Goal: Task Accomplishment & Management: Use online tool/utility

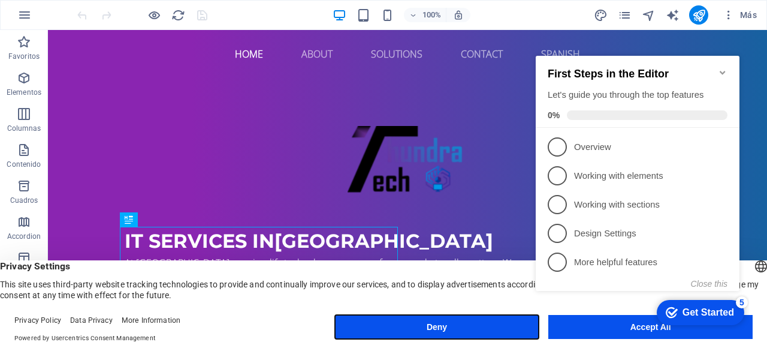
click at [481, 334] on button "Deny" at bounding box center [437, 327] width 204 height 24
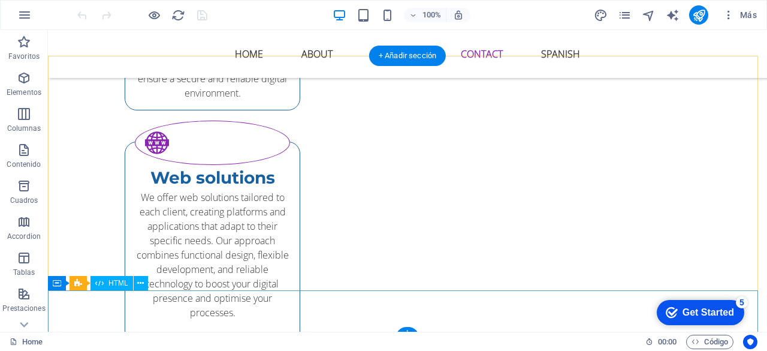
scroll to position [2524, 0]
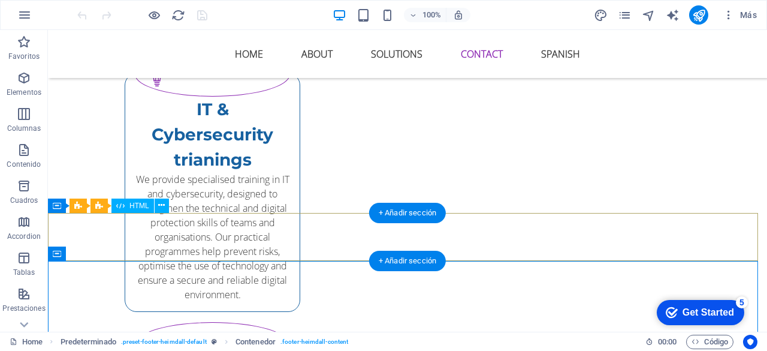
scroll to position [2319, 0]
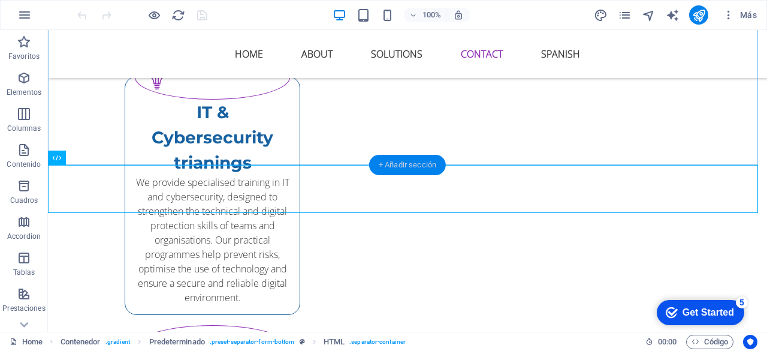
click at [409, 166] on div "+ Añadir sección" at bounding box center [407, 165] width 77 height 20
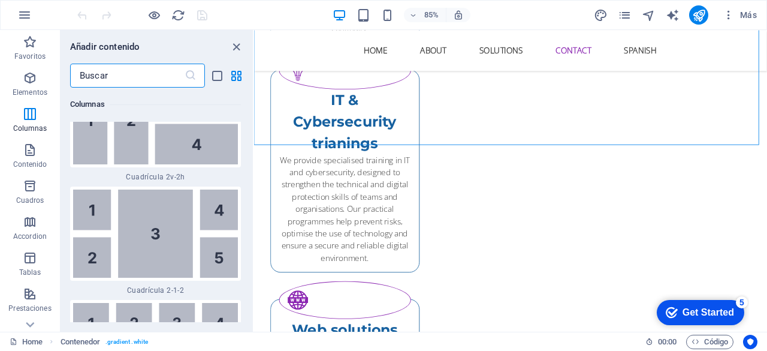
scroll to position [3807, 0]
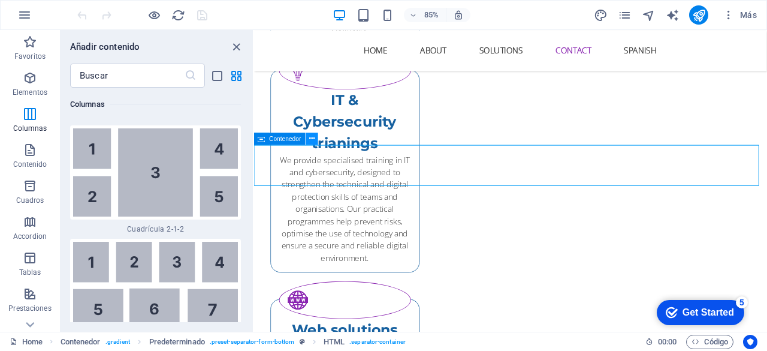
click at [314, 138] on icon at bounding box center [311, 138] width 5 height 11
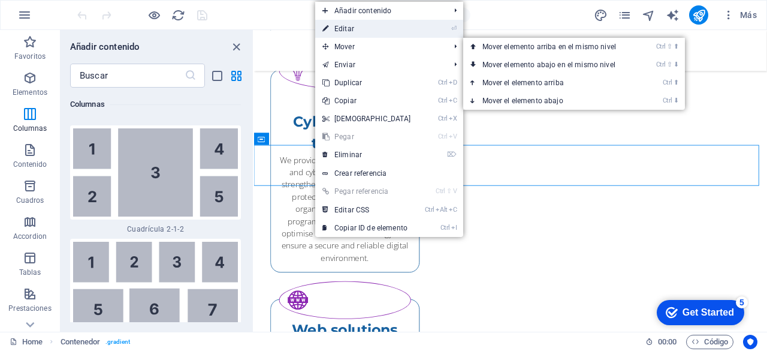
click at [388, 25] on link "⏎ Editar" at bounding box center [366, 29] width 103 height 18
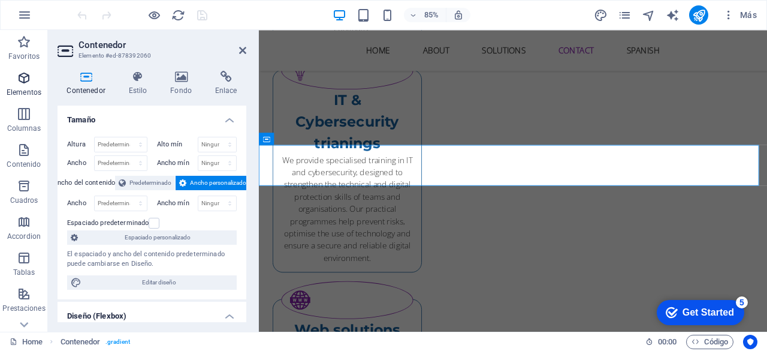
click at [23, 76] on icon "button" at bounding box center [24, 78] width 14 height 14
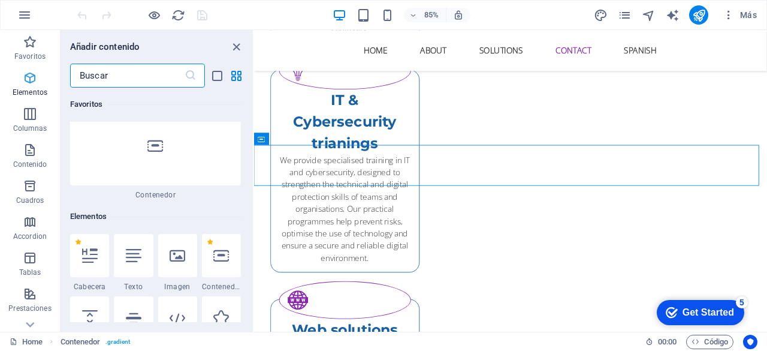
scroll to position [226, 0]
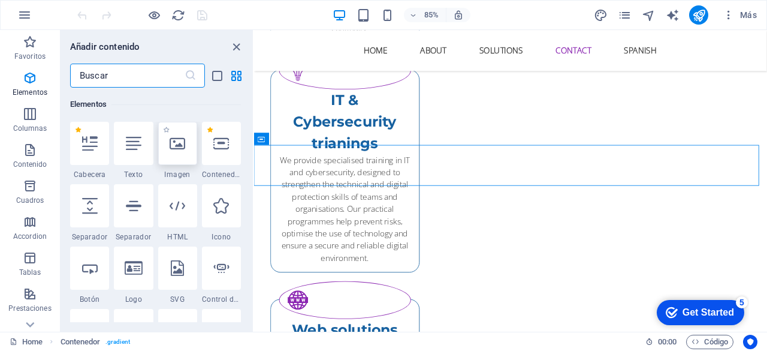
click at [170, 155] on div at bounding box center [177, 143] width 39 height 43
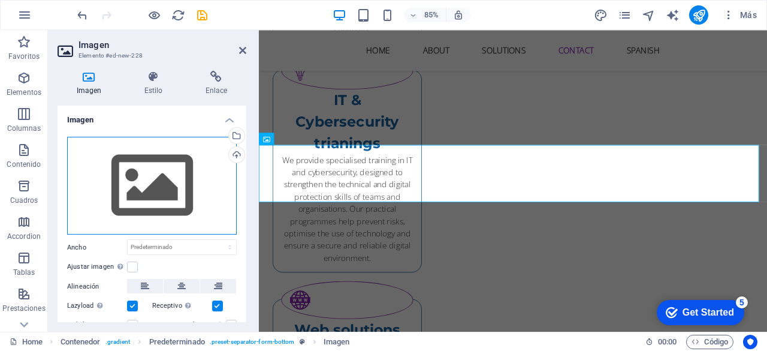
click at [159, 196] on div "Arrastra archivos aquí, haz clic para escoger archivos o selecciona archivos de…" at bounding box center [152, 186] width 170 height 98
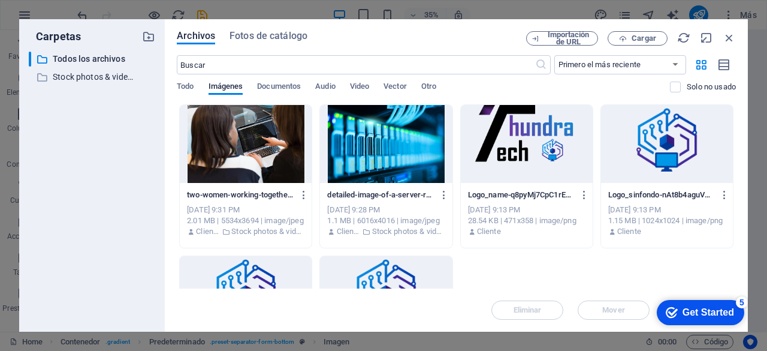
scroll to position [2293, 0]
click at [642, 37] on span "Cargar" at bounding box center [644, 38] width 25 height 7
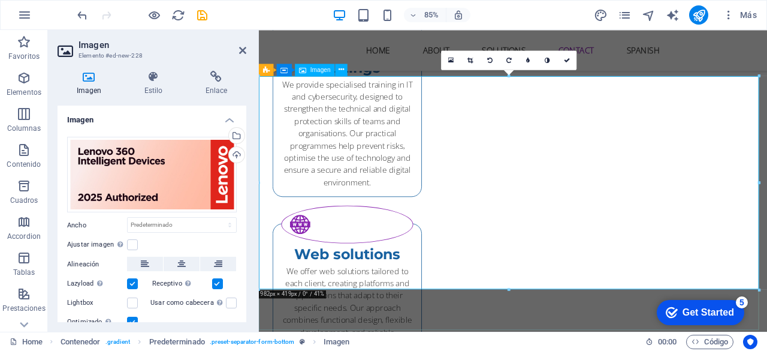
scroll to position [2409, 0]
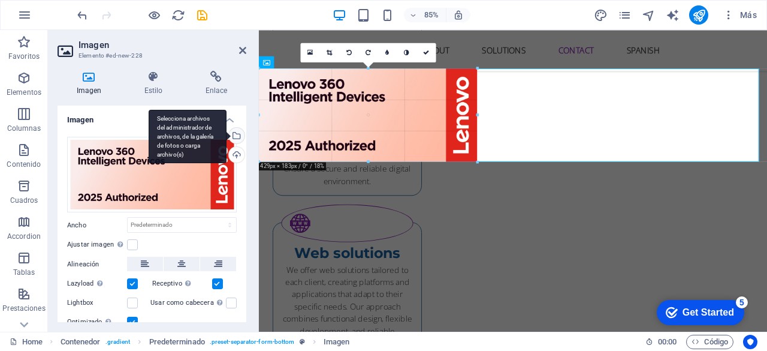
drag, startPoint x: 758, startPoint y: 281, endPoint x: 191, endPoint y: 136, distance: 585.2
type input "429"
select select "px"
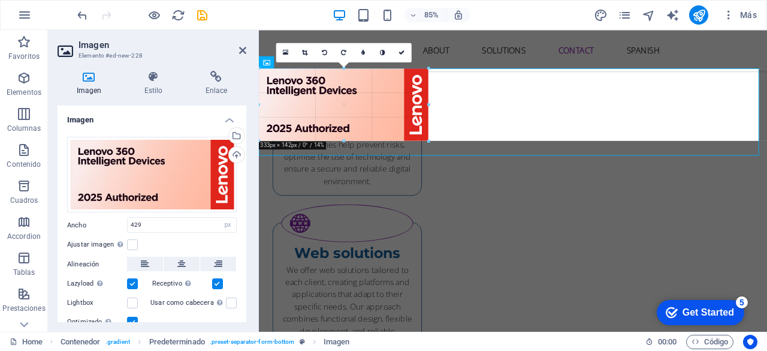
drag, startPoint x: 479, startPoint y: 160, endPoint x: 43, endPoint y: 120, distance: 438.7
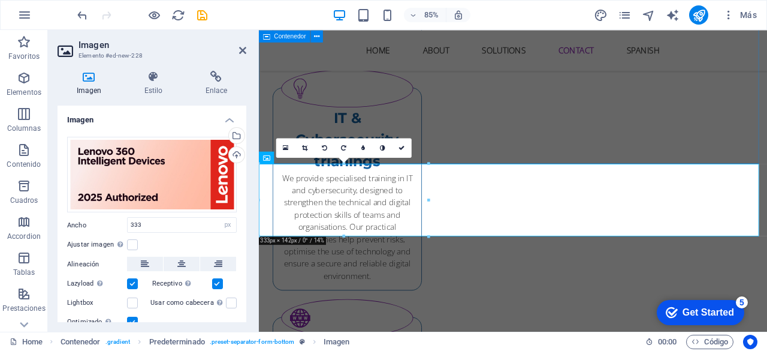
scroll to position [2297, 0]
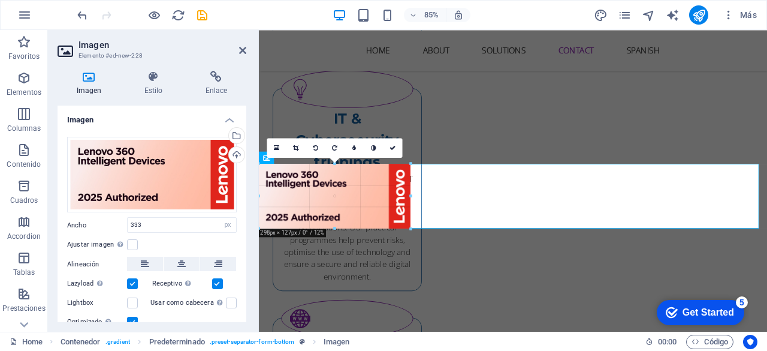
drag, startPoint x: 426, startPoint y: 161, endPoint x: 341, endPoint y: 171, distance: 85.8
type input "298"
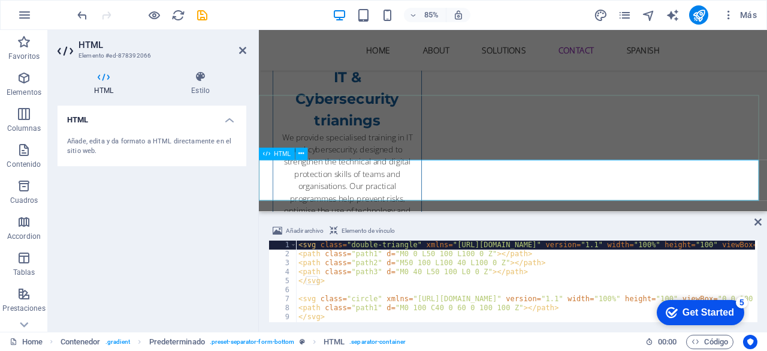
scroll to position [2344, 0]
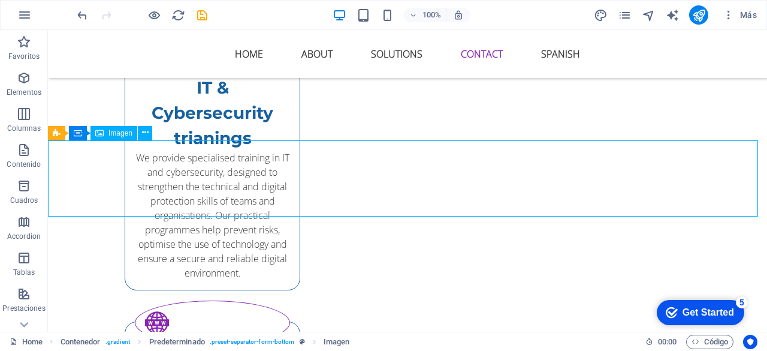
click at [20, 85] on icon "button" at bounding box center [24, 78] width 14 height 14
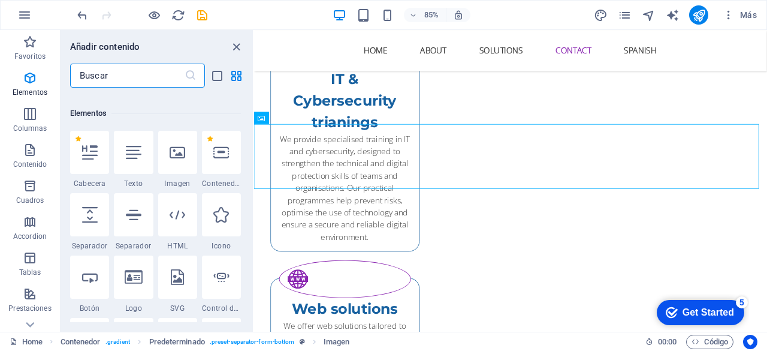
scroll to position [226, 0]
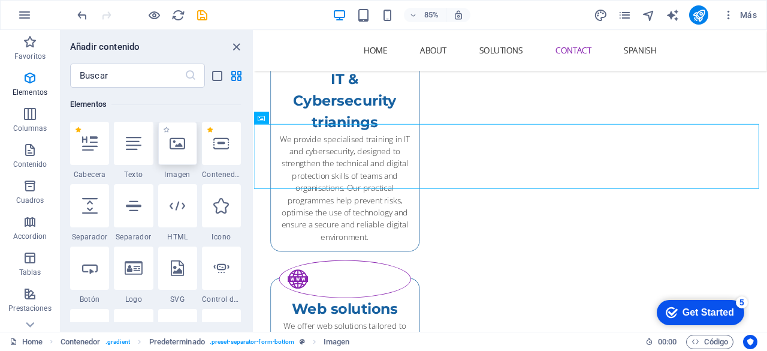
click at [182, 149] on icon at bounding box center [178, 143] width 16 height 16
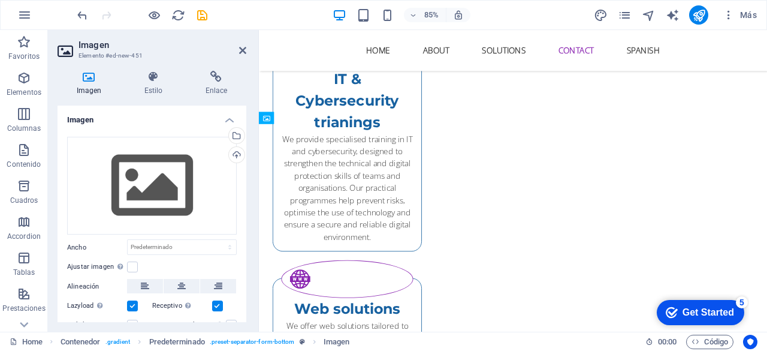
drag, startPoint x: 418, startPoint y: 146, endPoint x: 518, endPoint y: 204, distance: 116.3
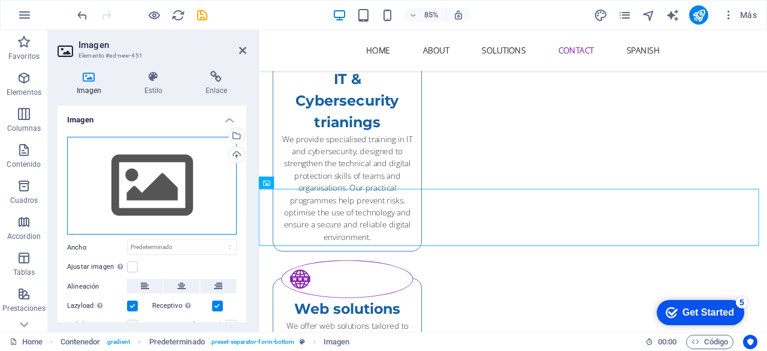
click at [175, 185] on div "Arrastra archivos aquí, haz clic para escoger archivos o selecciona archivos de…" at bounding box center [152, 186] width 170 height 98
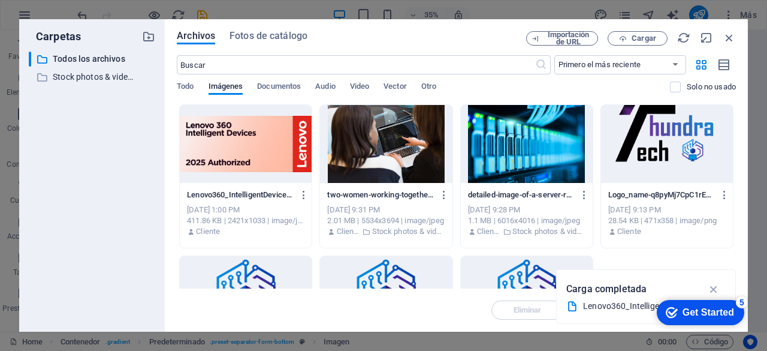
scroll to position [2369, 0]
click at [642, 39] on span "Cargar" at bounding box center [644, 38] width 25 height 7
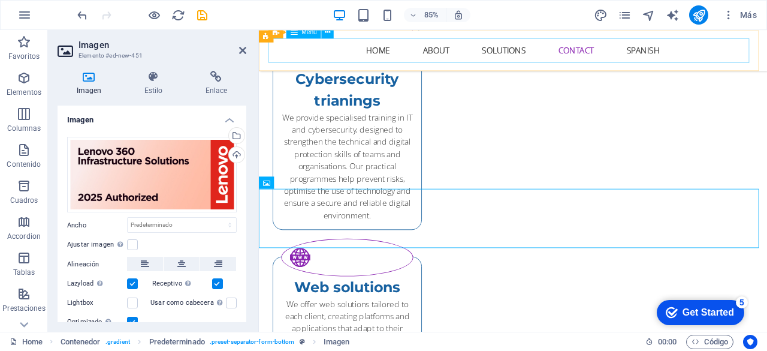
scroll to position [2344, 0]
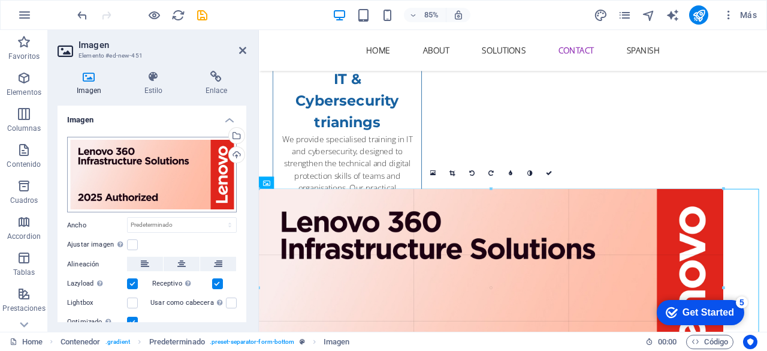
drag, startPoint x: 756, startPoint y: 188, endPoint x: 191, endPoint y: 207, distance: 565.5
type input "912"
select select "px"
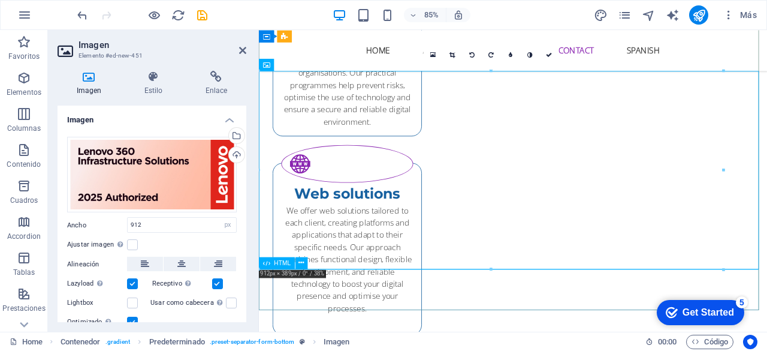
scroll to position [2484, 0]
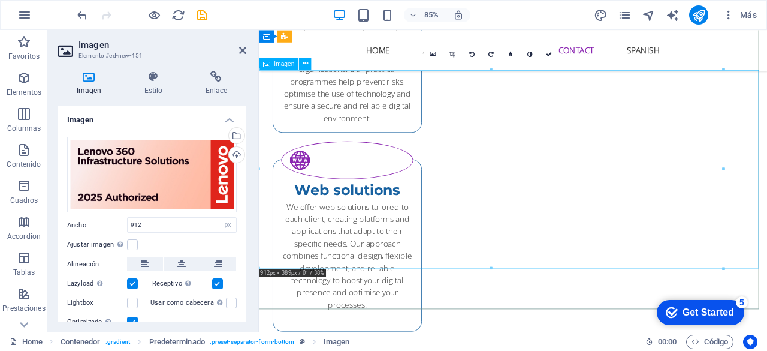
drag, startPoint x: 981, startPoint y: 297, endPoint x: 451, endPoint y: 203, distance: 537.5
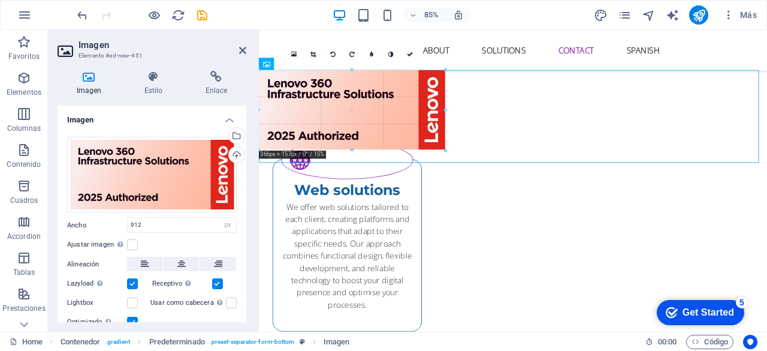
drag, startPoint x: 720, startPoint y: 263, endPoint x: 382, endPoint y: 203, distance: 343.3
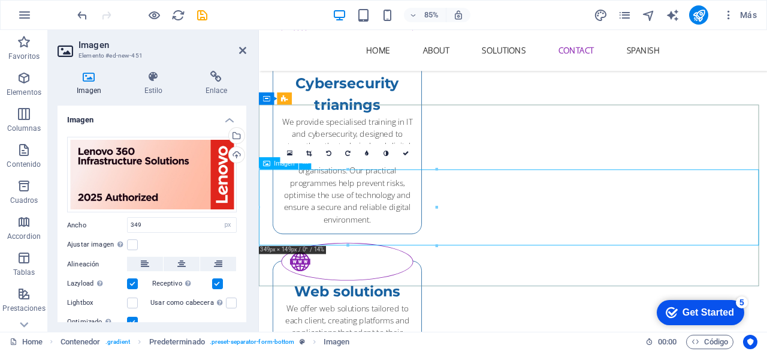
scroll to position [2360, 0]
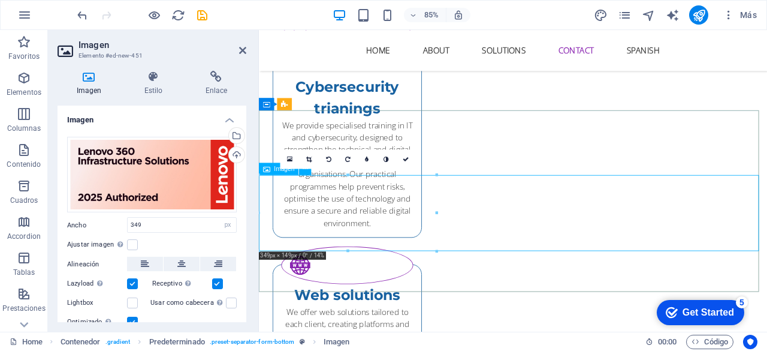
drag, startPoint x: 463, startPoint y: 245, endPoint x: 433, endPoint y: 243, distance: 30.6
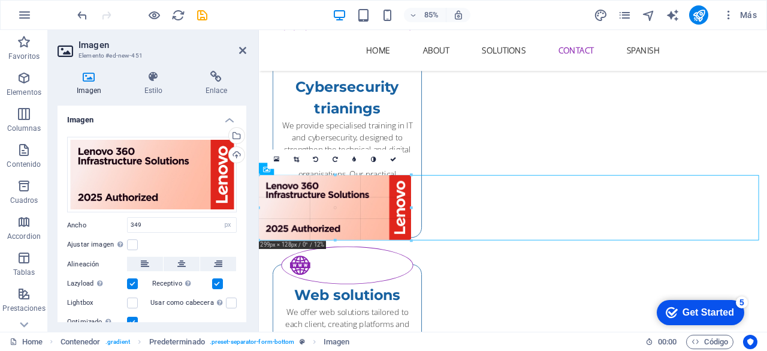
drag, startPoint x: 438, startPoint y: 250, endPoint x: 408, endPoint y: 240, distance: 31.5
type input "299"
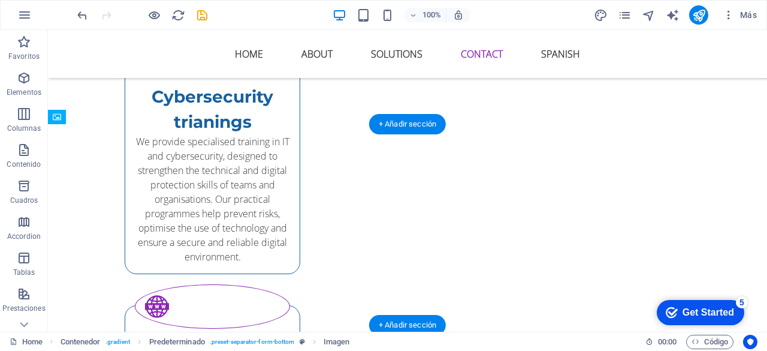
drag, startPoint x: 159, startPoint y: 230, endPoint x: 310, endPoint y: 150, distance: 171.0
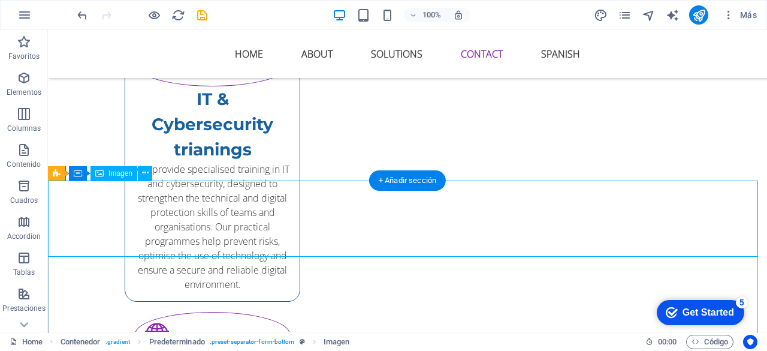
scroll to position [2335, 0]
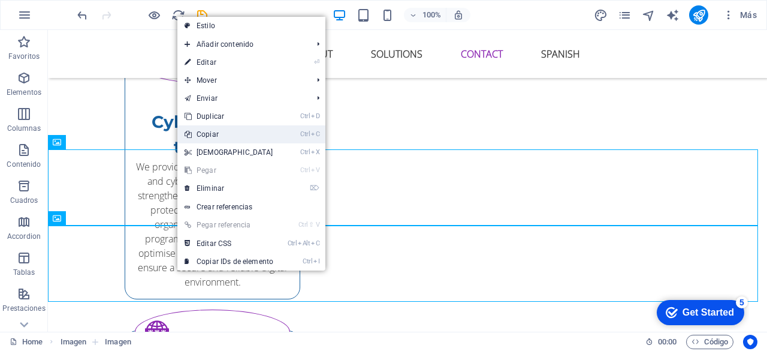
click at [230, 134] on link "Ctrl C Copiar" at bounding box center [228, 134] width 103 height 18
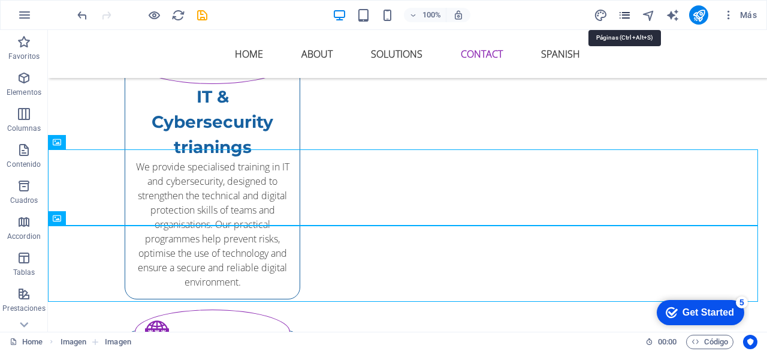
click at [618, 16] on icon "pages" at bounding box center [625, 15] width 14 height 14
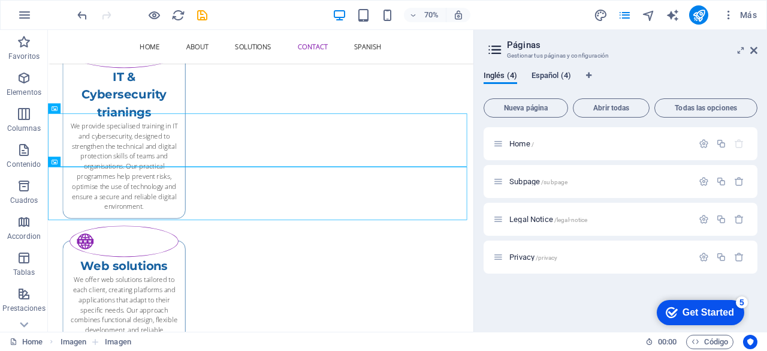
click at [548, 75] on span "Español (4)" at bounding box center [552, 76] width 40 height 17
click at [523, 146] on span "Home /" at bounding box center [521, 143] width 25 height 9
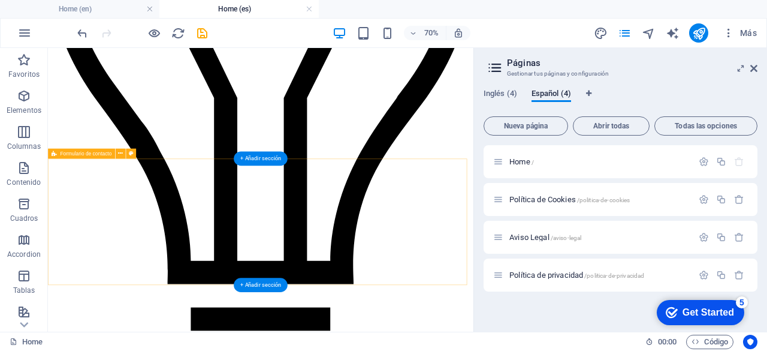
scroll to position [2255, 0]
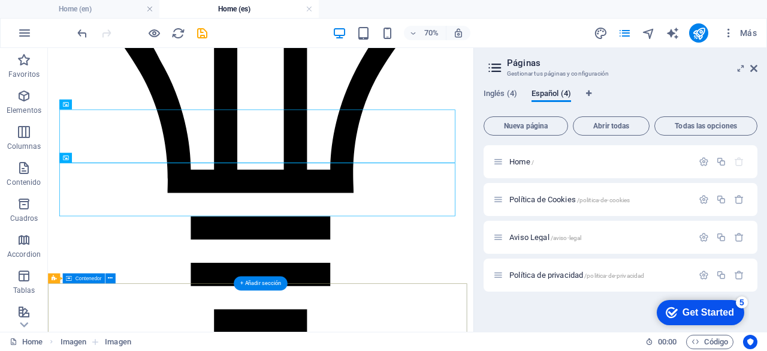
scroll to position [2370, 0]
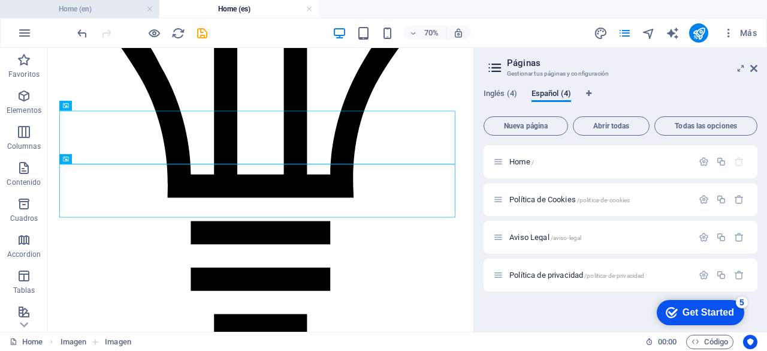
click at [77, 7] on h4 "Home (en)" at bounding box center [79, 8] width 159 height 13
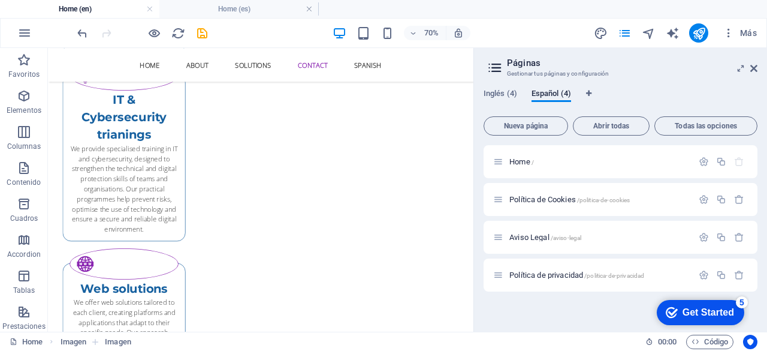
scroll to position [2263, 0]
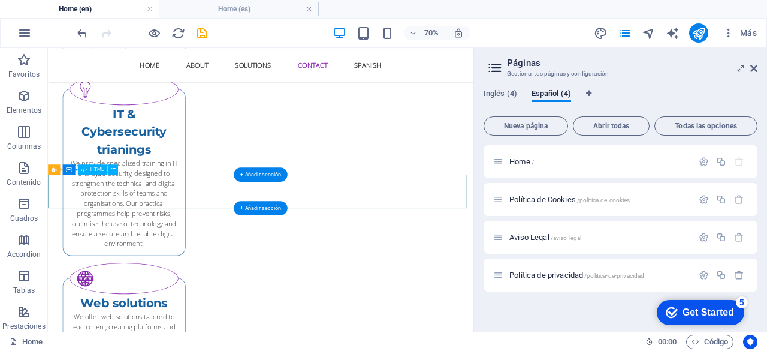
scroll to position [2328, 0]
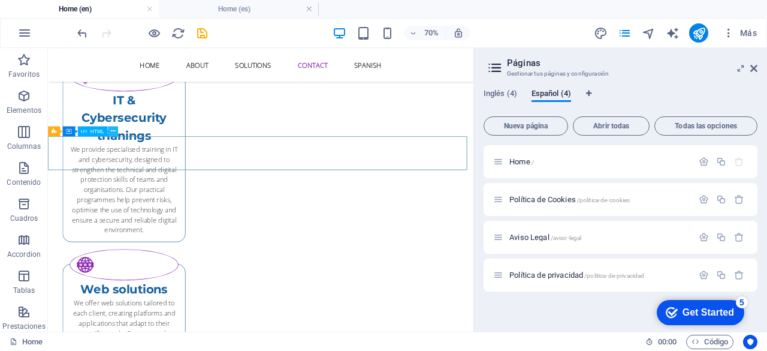
click at [112, 135] on icon at bounding box center [112, 130] width 5 height 9
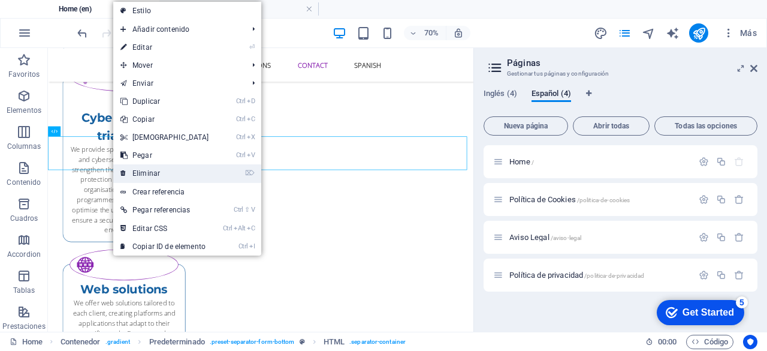
click at [138, 174] on link "⌦ Eliminar" at bounding box center [164, 173] width 103 height 18
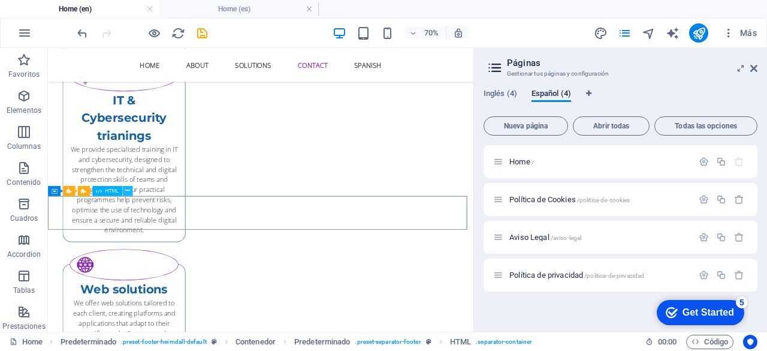
click at [129, 189] on icon at bounding box center [127, 190] width 5 height 9
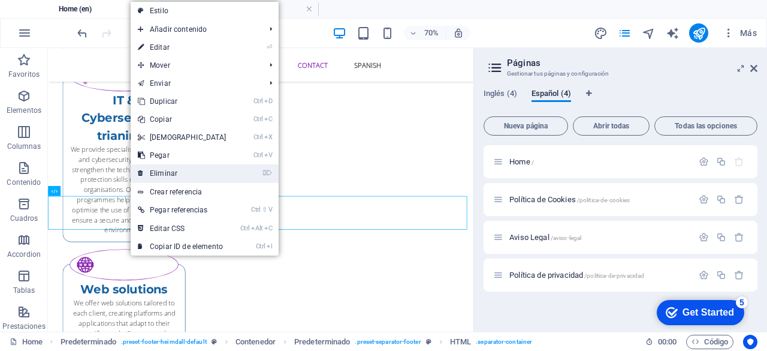
click at [167, 173] on link "⌦ Eliminar" at bounding box center [182, 173] width 103 height 18
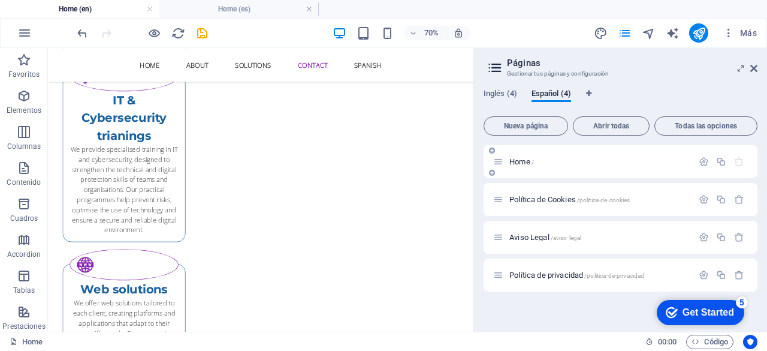
click at [517, 164] on span "Home /" at bounding box center [521, 161] width 25 height 9
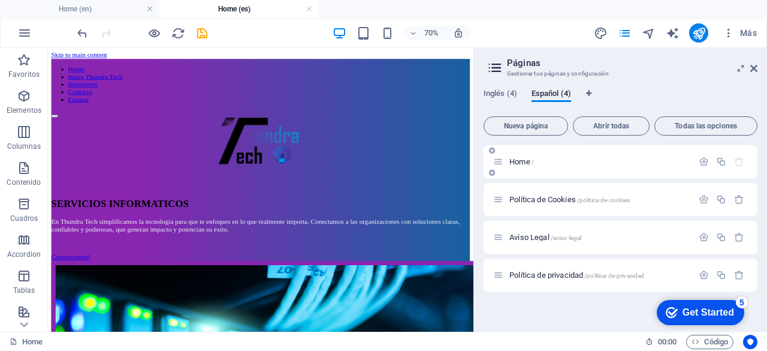
scroll to position [2370, 0]
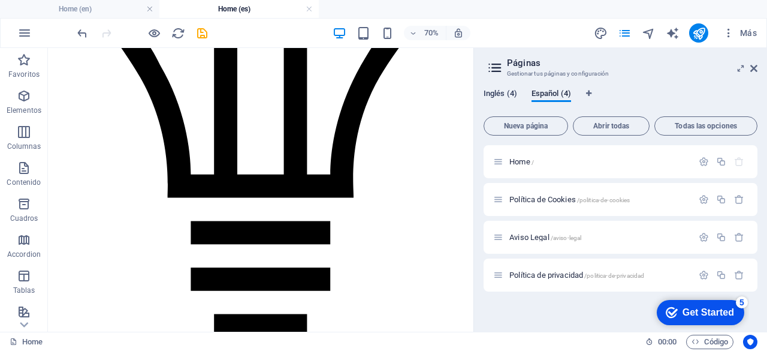
click at [497, 101] on button "Inglés (4)" at bounding box center [501, 95] width 34 height 13
click at [523, 167] on div "Home /" at bounding box center [593, 162] width 200 height 14
click at [520, 162] on span "Home /" at bounding box center [521, 161] width 25 height 9
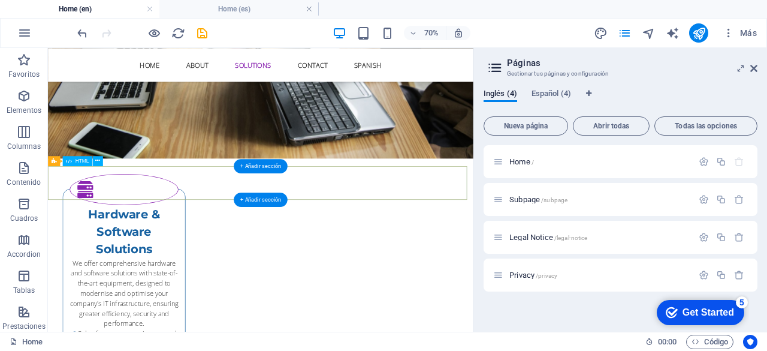
scroll to position [1791, 0]
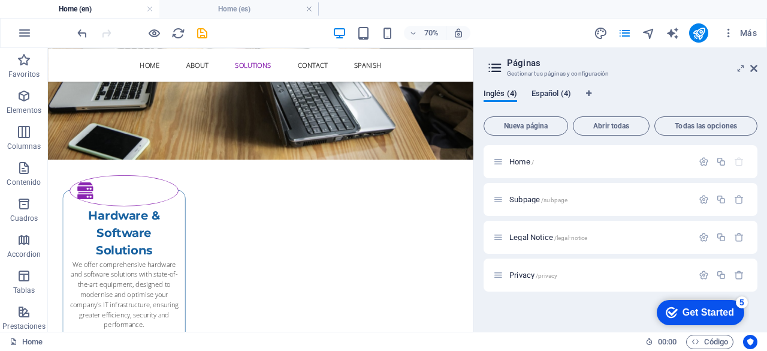
click at [539, 89] on span "Español (4)" at bounding box center [552, 94] width 40 height 17
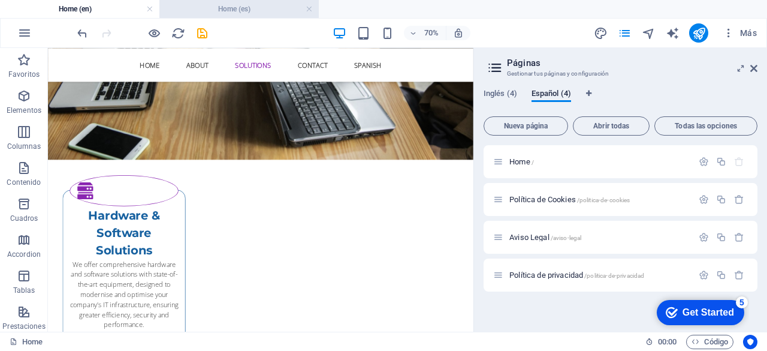
click at [231, 15] on h4 "Home (es)" at bounding box center [238, 8] width 159 height 13
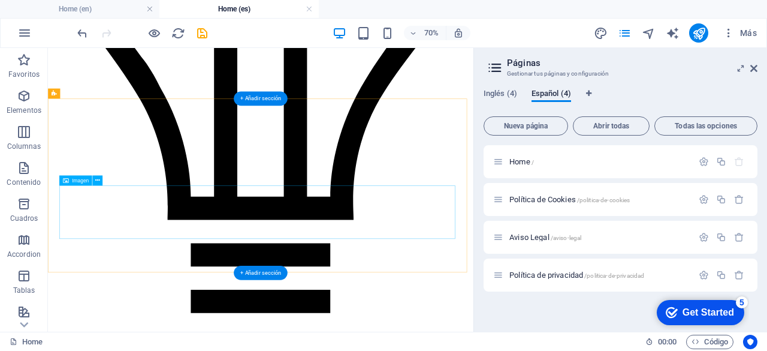
scroll to position [2339, 0]
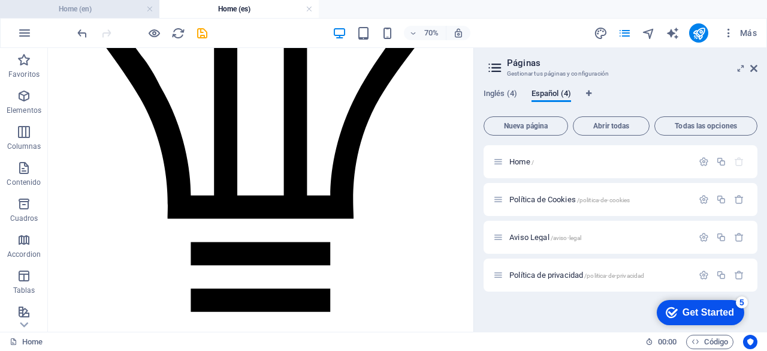
click at [72, 10] on h4 "Home (en)" at bounding box center [79, 8] width 159 height 13
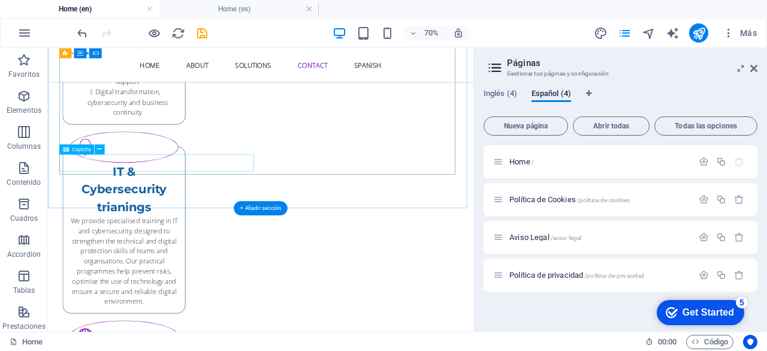
scroll to position [2226, 0]
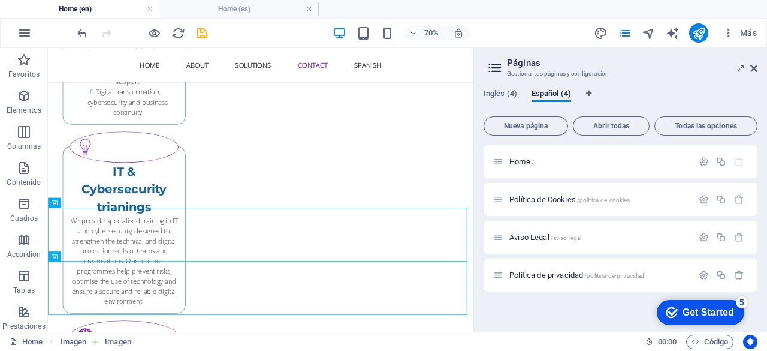
click at [207, 40] on div at bounding box center [142, 32] width 134 height 19
click at [201, 29] on icon "save" at bounding box center [202, 33] width 14 height 14
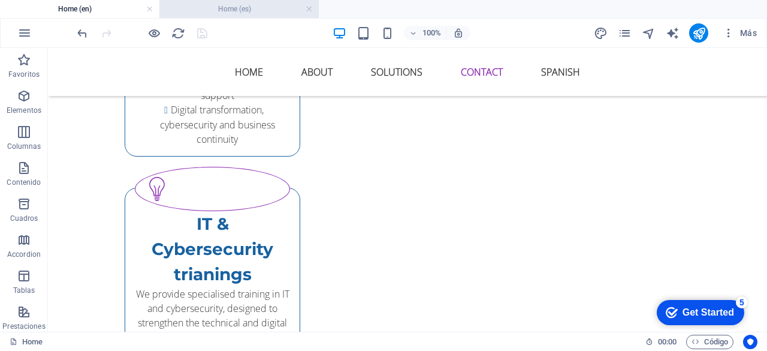
click at [230, 10] on h4 "Home (es)" at bounding box center [238, 8] width 159 height 13
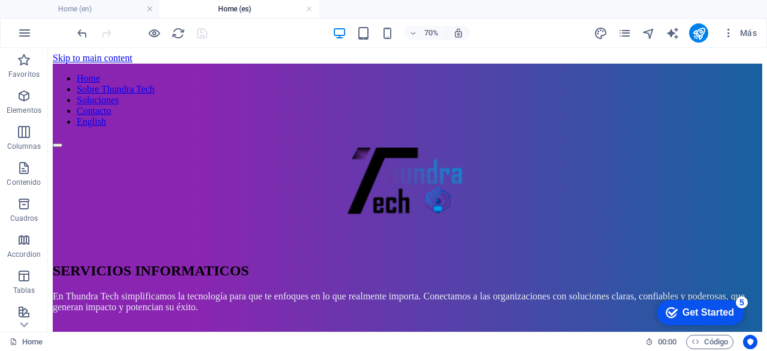
scroll to position [2339, 0]
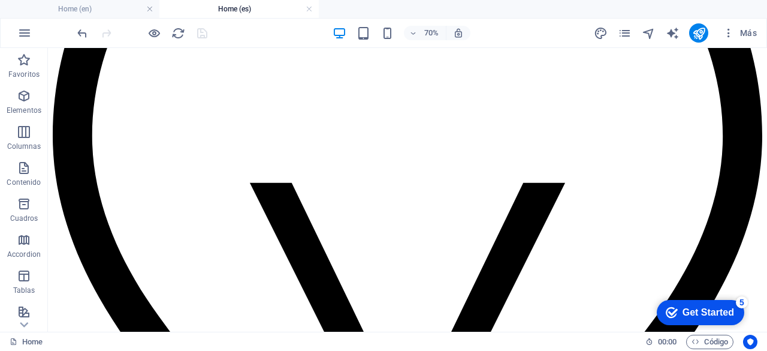
click at [230, 10] on h4 "Home (es)" at bounding box center [238, 8] width 159 height 13
click at [702, 30] on icon "publish" at bounding box center [699, 33] width 14 height 14
